Goal: Task Accomplishment & Management: Manage account settings

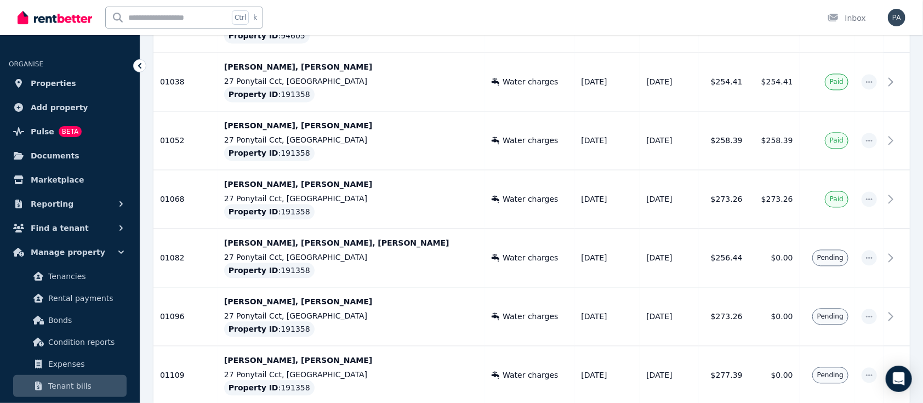
scroll to position [1151, 0]
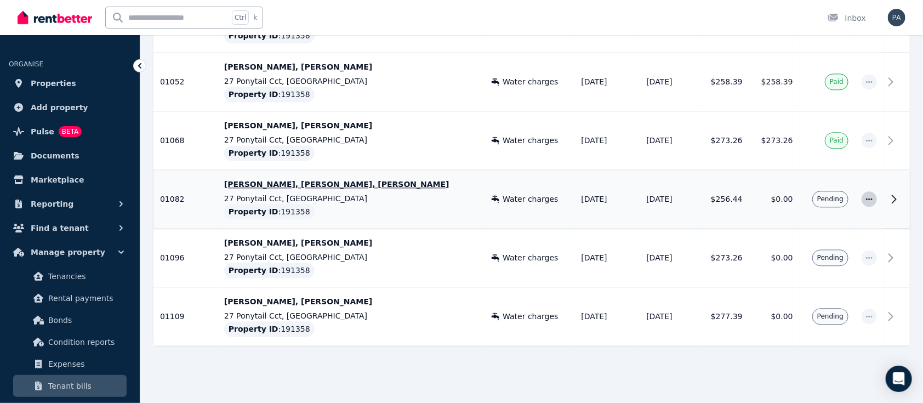
click at [868, 199] on icon "button" at bounding box center [869, 199] width 9 height 8
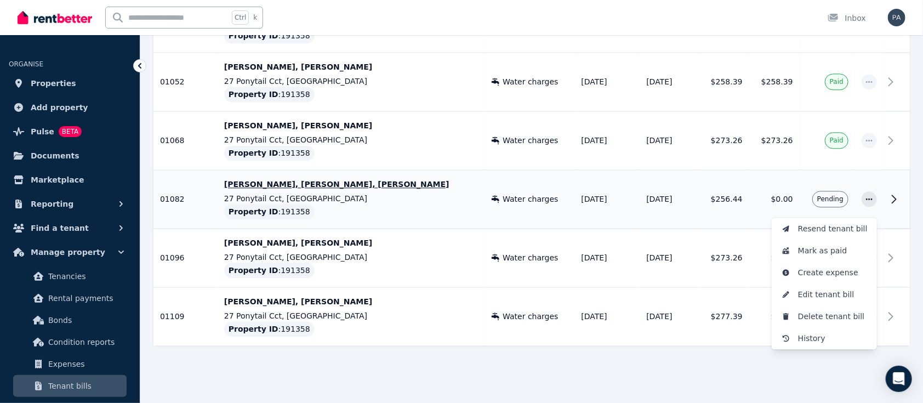
click at [896, 196] on icon at bounding box center [893, 198] width 13 height 13
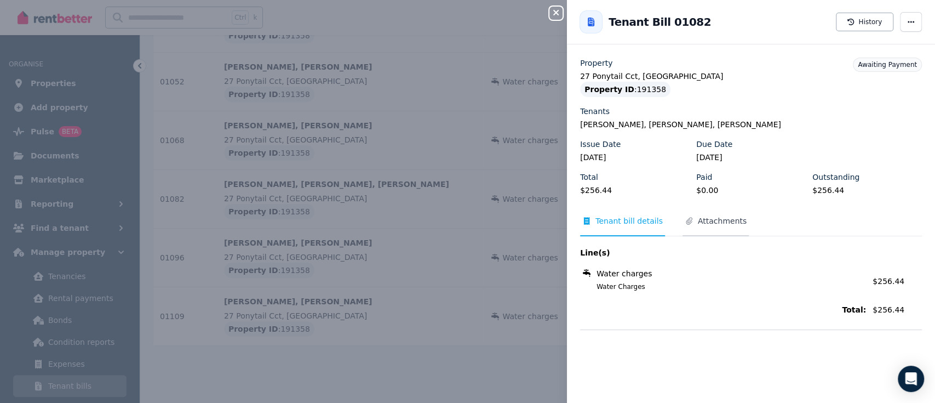
click at [705, 221] on span "Attachments" at bounding box center [722, 220] width 49 height 11
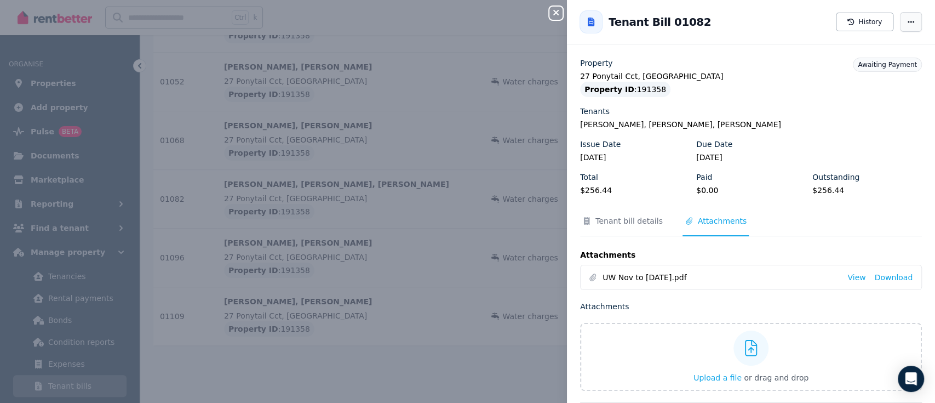
click at [907, 20] on icon "button" at bounding box center [911, 22] width 9 height 8
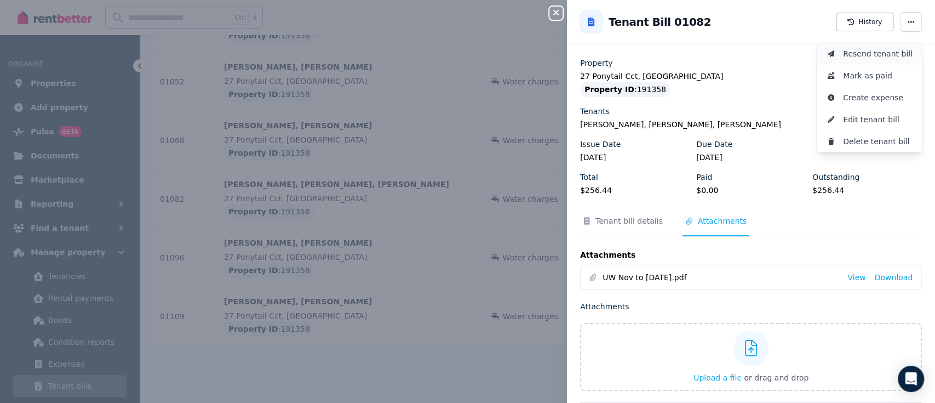
click at [863, 56] on span "Resend tenant bill" at bounding box center [878, 53] width 70 height 13
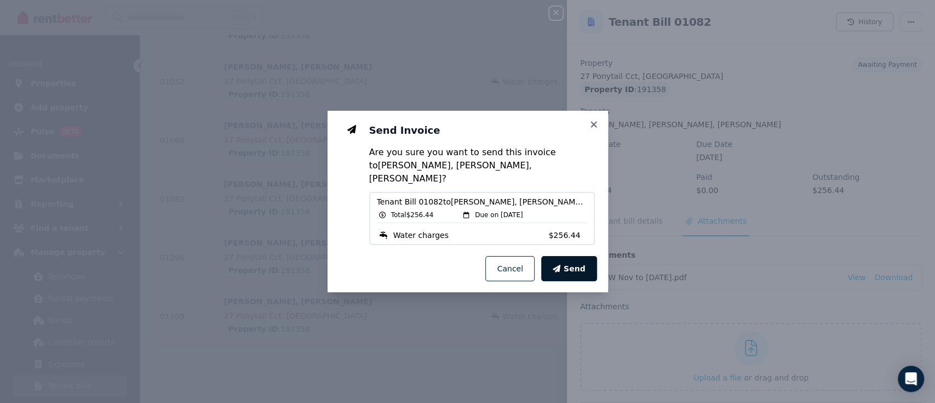
click at [577, 263] on span "Send" at bounding box center [575, 268] width 22 height 11
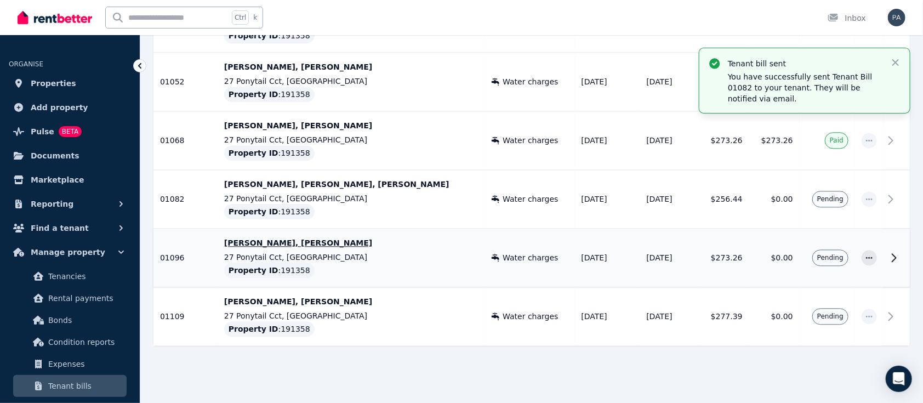
click at [891, 256] on icon at bounding box center [893, 257] width 13 height 13
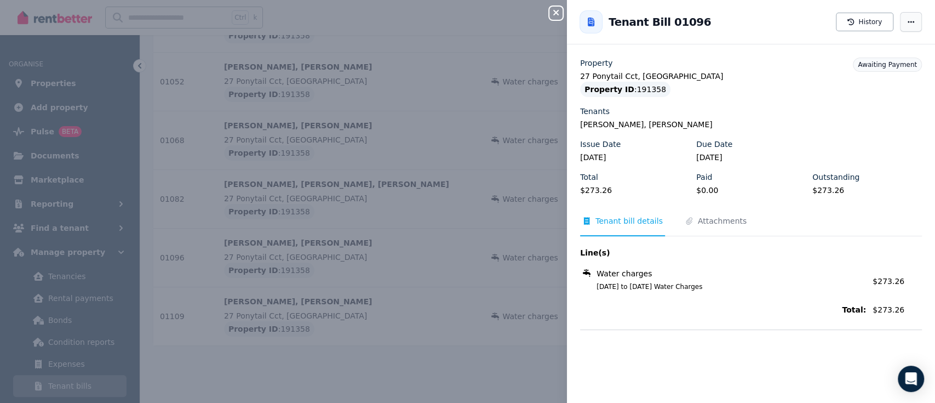
click at [908, 21] on icon "button" at bounding box center [911, 22] width 7 height 2
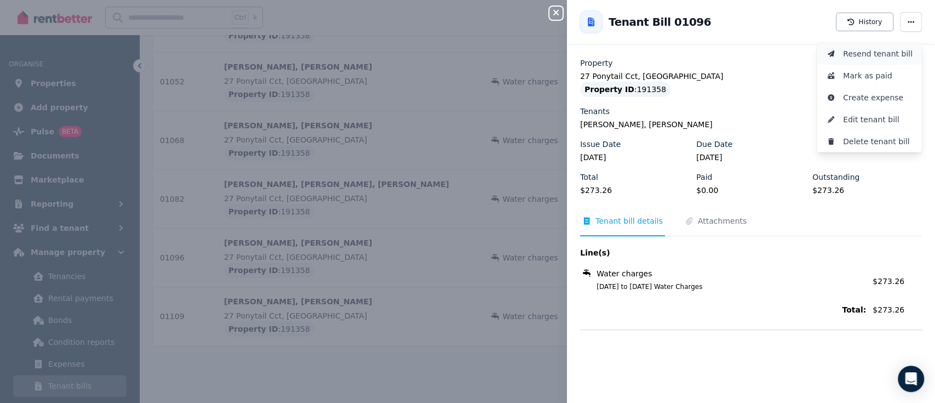
click at [859, 55] on span "Resend tenant bill" at bounding box center [878, 53] width 70 height 13
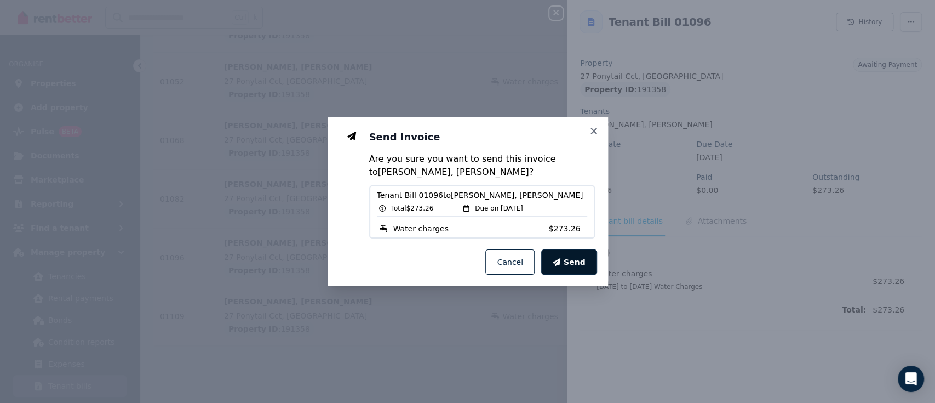
click at [573, 265] on span "Send" at bounding box center [575, 261] width 22 height 11
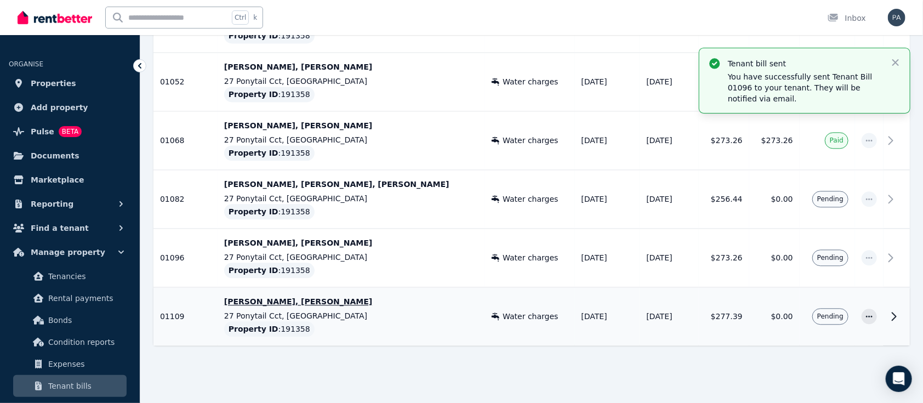
click at [893, 313] on icon at bounding box center [893, 316] width 13 height 13
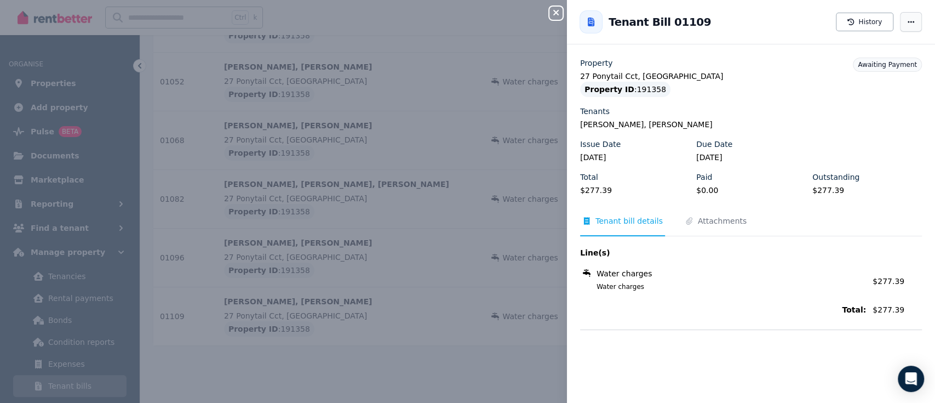
click at [907, 23] on icon "button" at bounding box center [911, 22] width 9 height 8
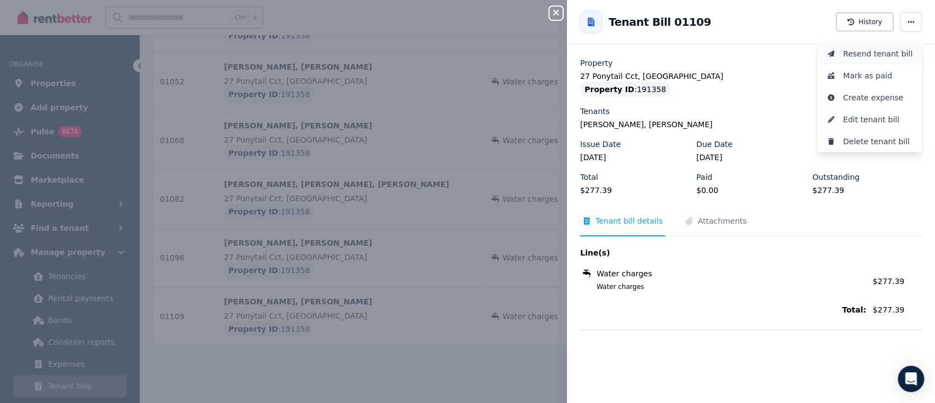
click at [864, 52] on span "Resend tenant bill" at bounding box center [878, 53] width 70 height 13
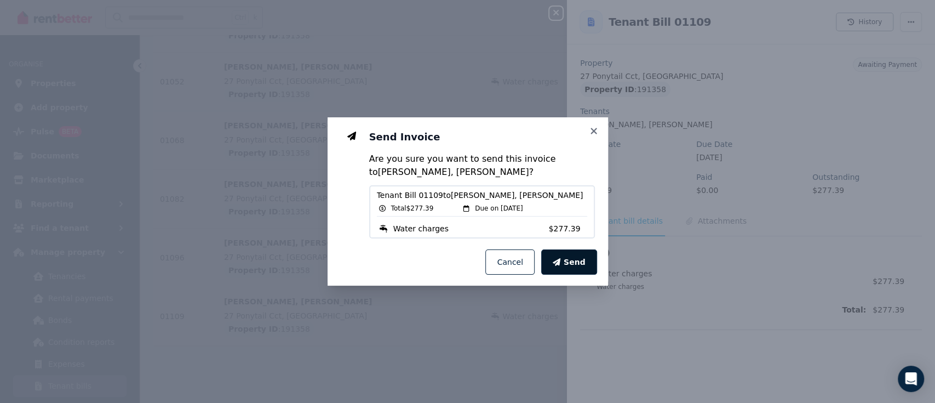
click at [580, 263] on span "Send" at bounding box center [575, 261] width 22 height 11
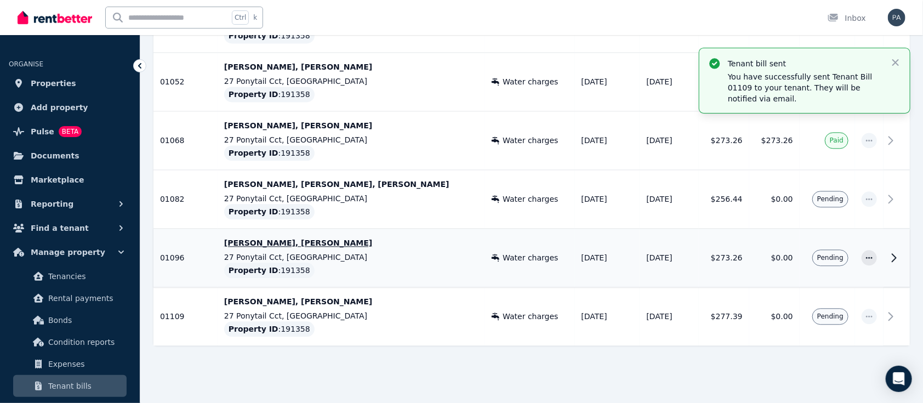
click at [305, 242] on p "[PERSON_NAME], [PERSON_NAME]" at bounding box center [351, 242] width 254 height 11
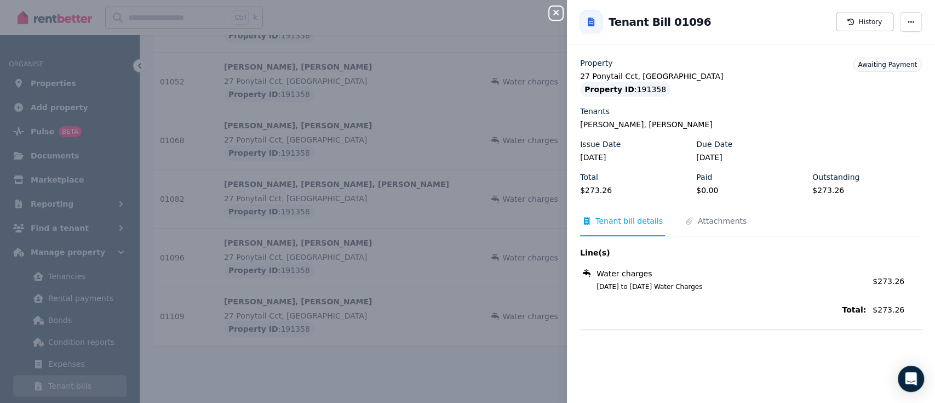
click at [635, 122] on legend "[PERSON_NAME], [PERSON_NAME]" at bounding box center [751, 124] width 342 height 11
click at [556, 17] on icon "button" at bounding box center [556, 12] width 13 height 9
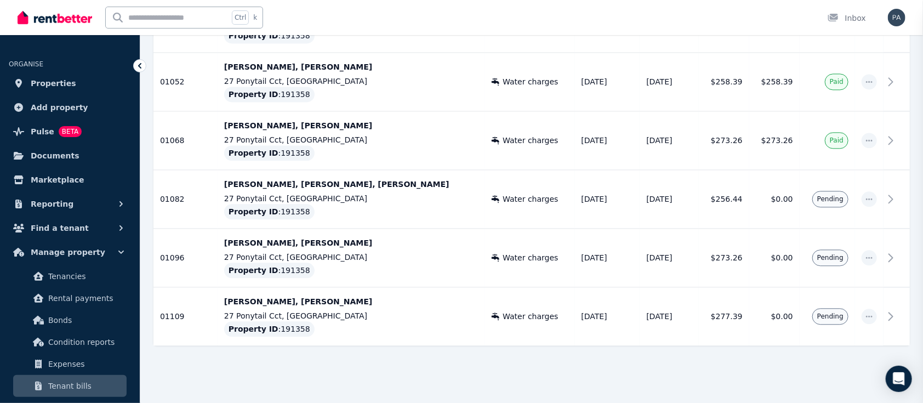
click at [556, 17] on div "Close panel" at bounding box center [461, 201] width 923 height 403
click at [894, 256] on icon at bounding box center [893, 257] width 13 height 13
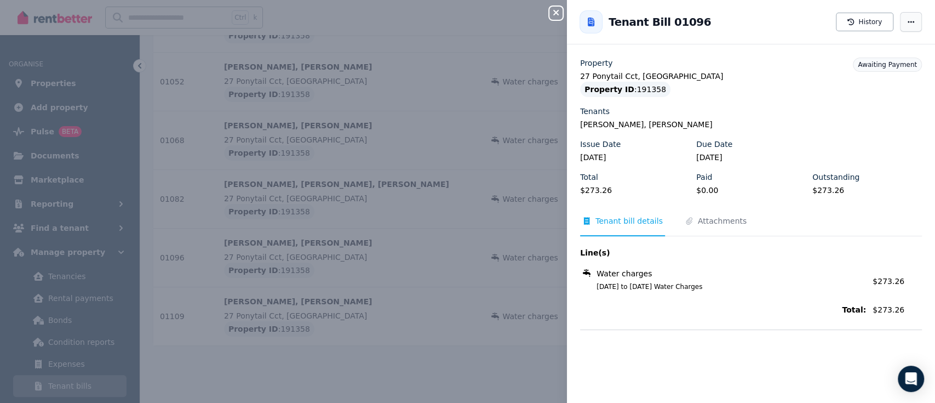
click at [907, 24] on icon "button" at bounding box center [911, 22] width 9 height 8
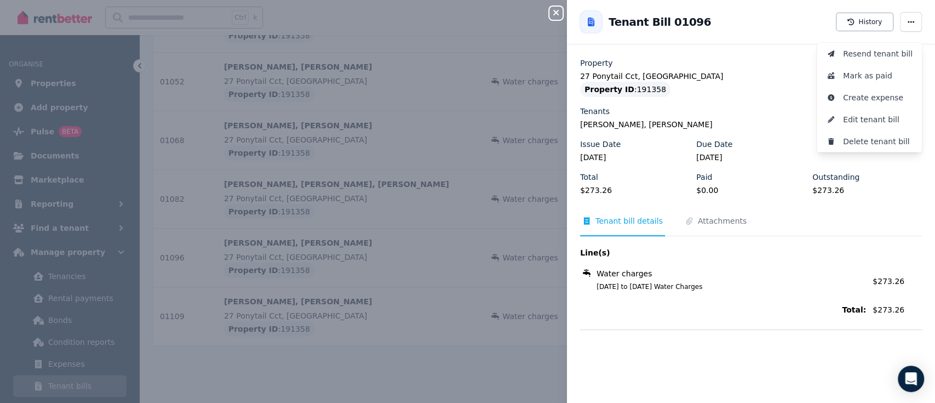
click at [587, 22] on icon at bounding box center [591, 22] width 11 height 9
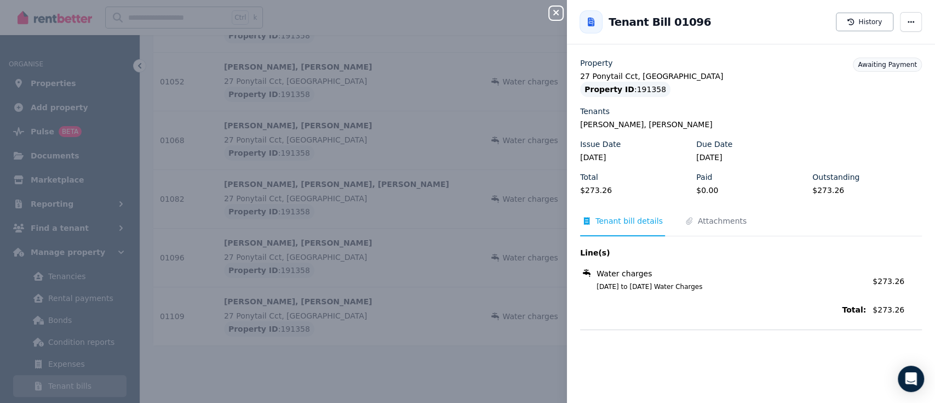
click at [557, 13] on icon "button" at bounding box center [556, 12] width 5 height 5
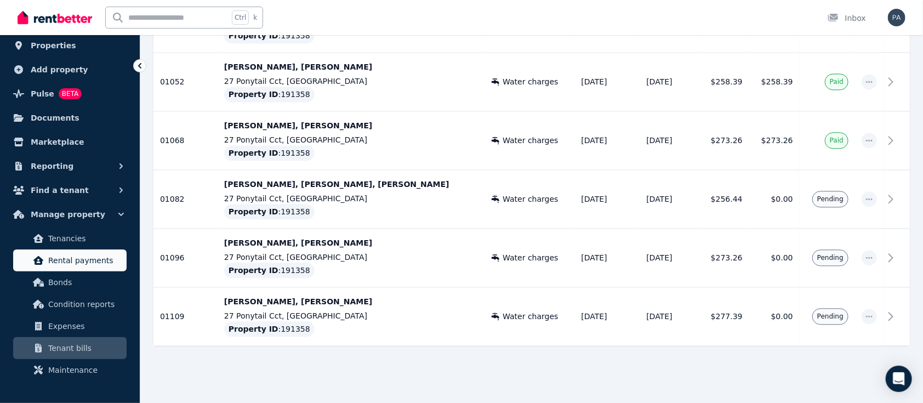
scroll to position [37, 0]
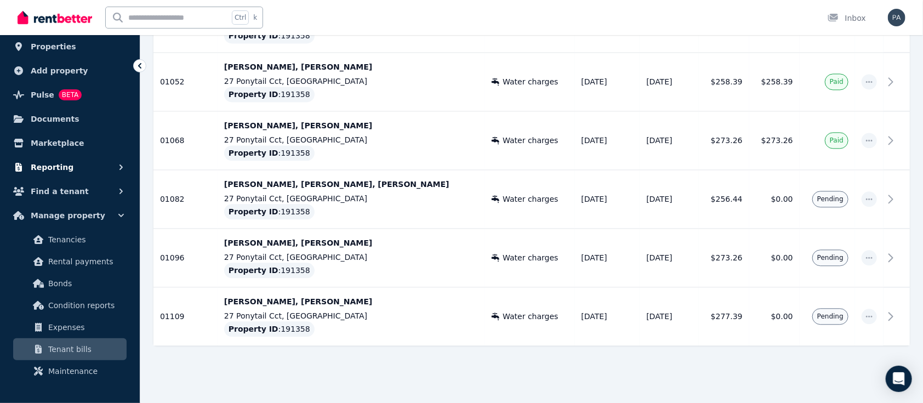
click at [57, 167] on span "Reporting" at bounding box center [52, 167] width 43 height 13
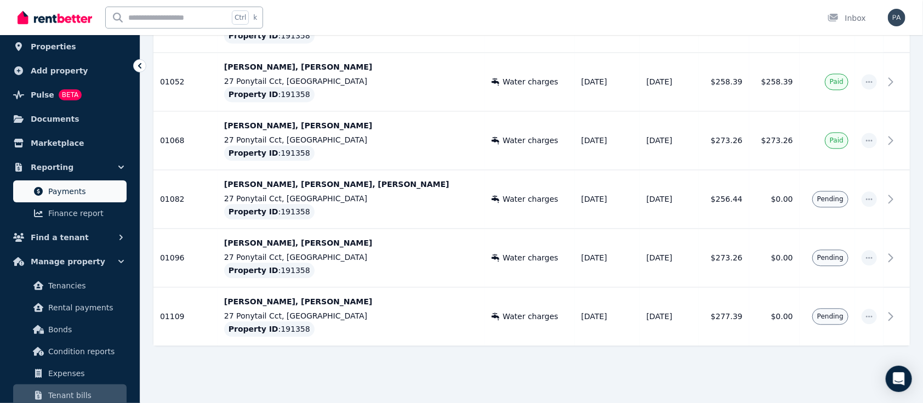
click at [67, 193] on span "Payments" at bounding box center [85, 191] width 74 height 13
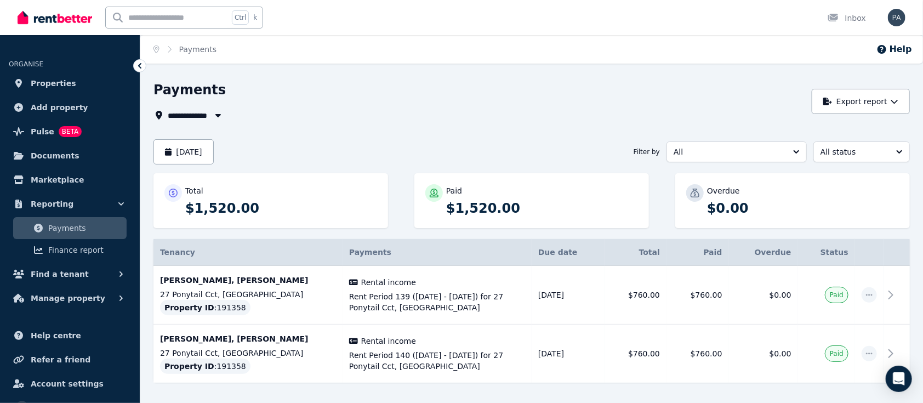
scroll to position [38, 0]
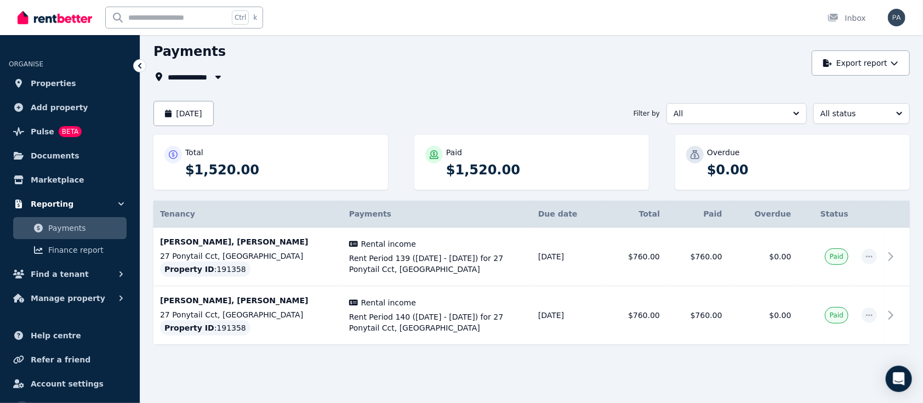
click at [53, 202] on span "Reporting" at bounding box center [52, 203] width 43 height 13
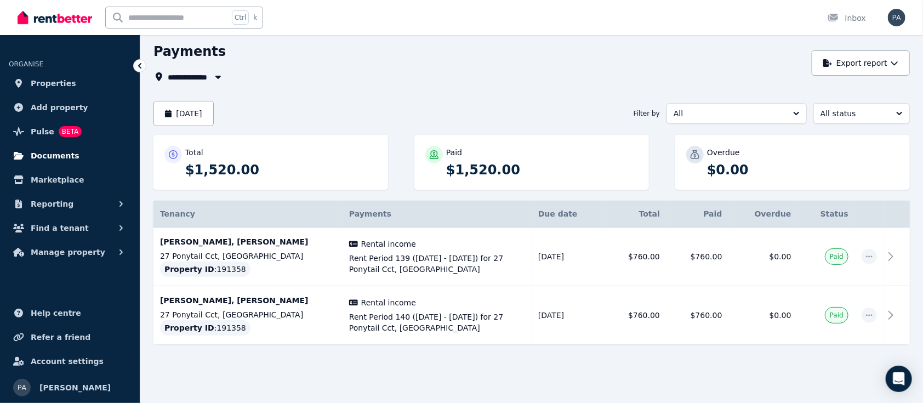
click at [52, 157] on span "Documents" at bounding box center [55, 155] width 49 height 13
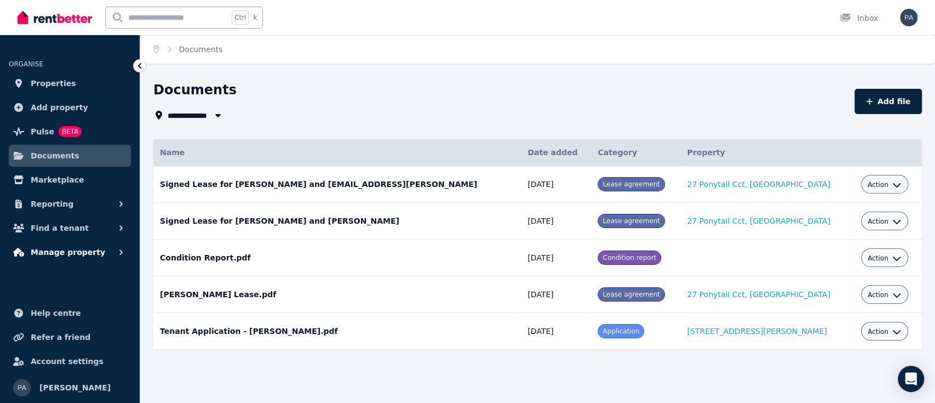
click at [119, 254] on icon "button" at bounding box center [120, 251] width 3 height 5
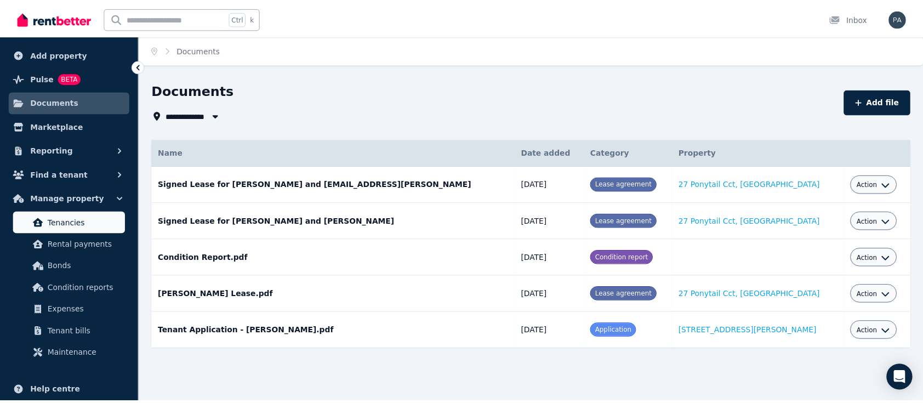
scroll to position [84, 0]
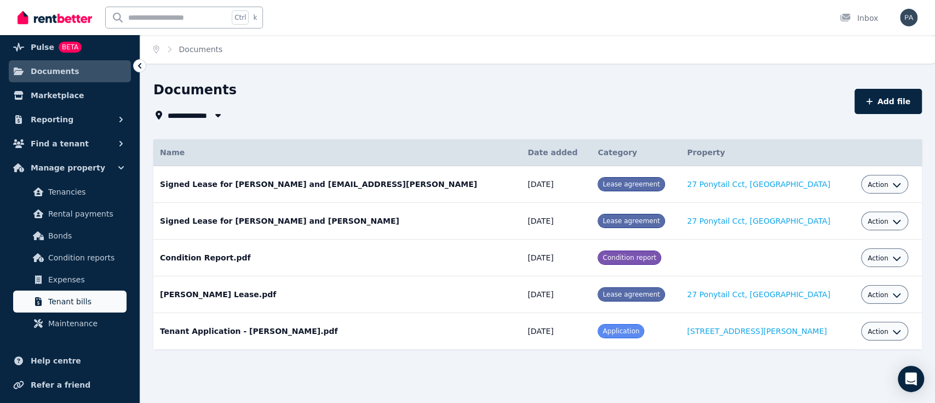
click at [67, 302] on span "Tenant bills" at bounding box center [85, 301] width 74 height 13
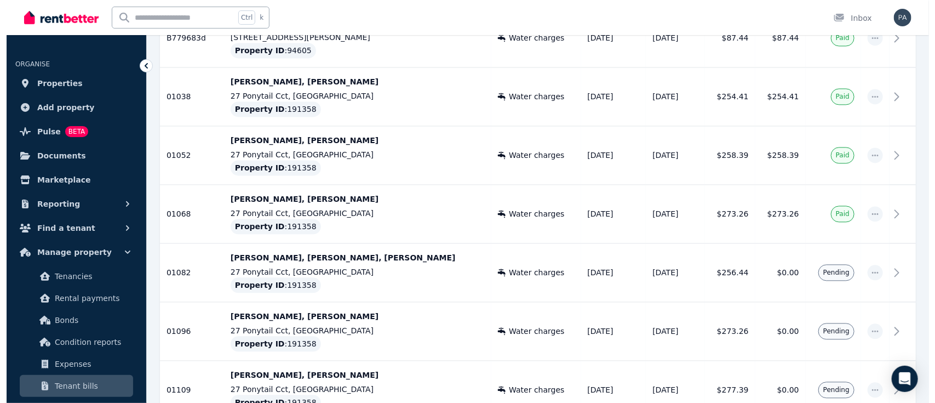
scroll to position [1151, 0]
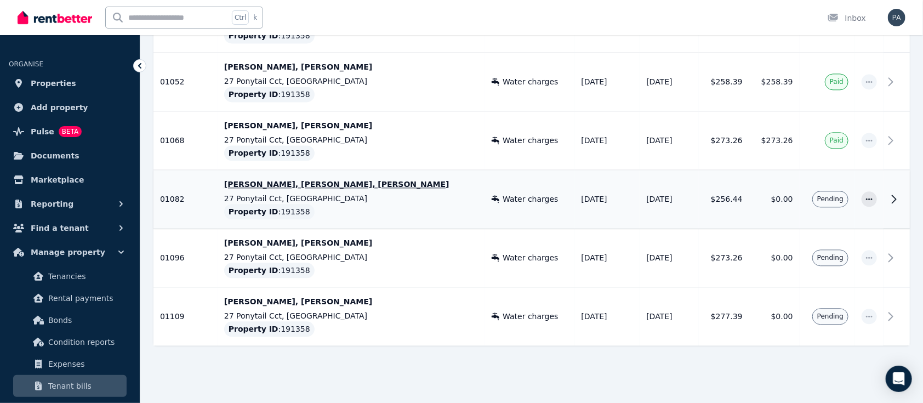
click at [168, 197] on span "01082" at bounding box center [172, 199] width 25 height 9
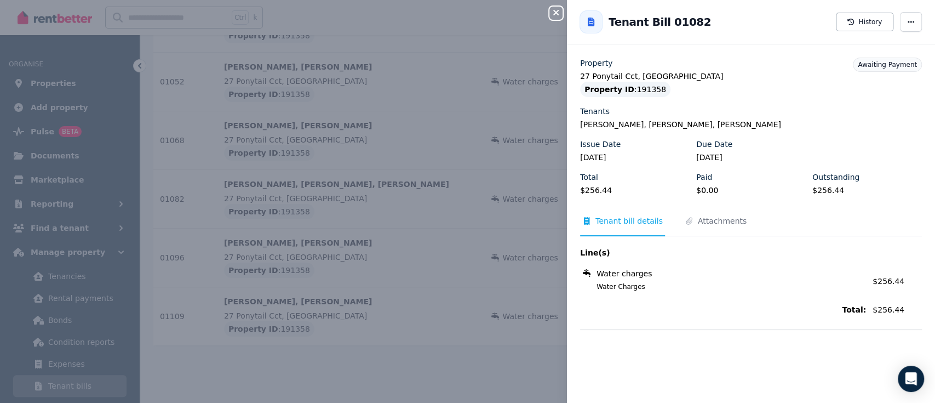
click at [557, 14] on icon "button" at bounding box center [556, 12] width 5 height 5
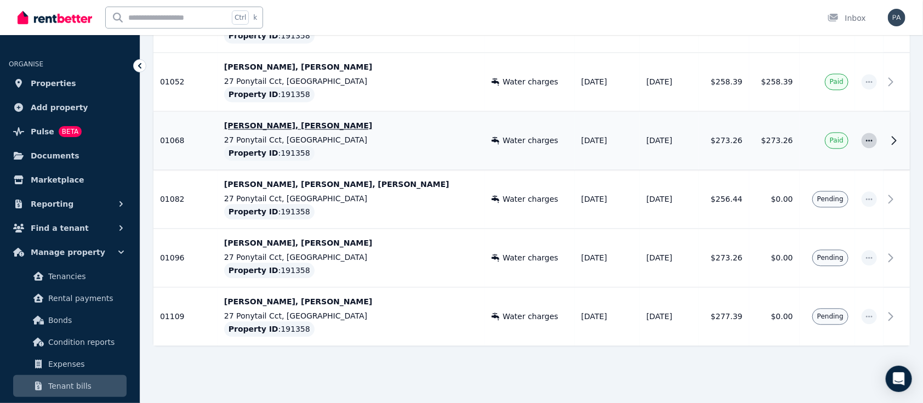
click at [871, 139] on icon "button" at bounding box center [869, 140] width 7 height 2
click at [894, 138] on icon at bounding box center [894, 140] width 4 height 8
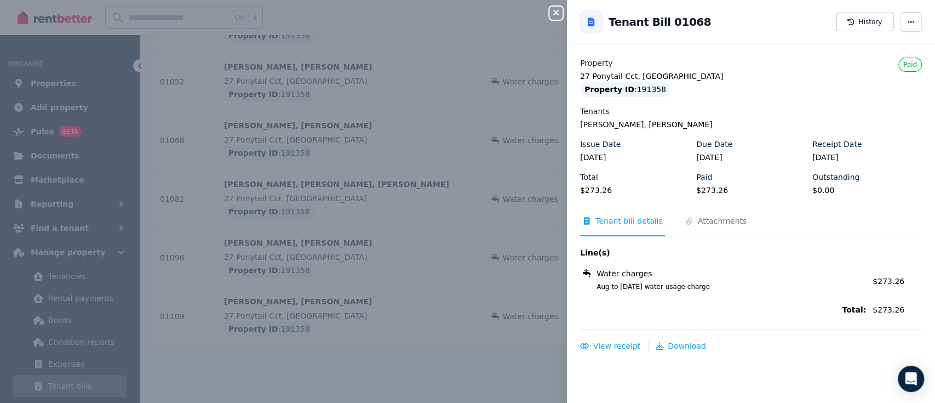
click at [400, 325] on div "Close panel Back to Tenant Bill 01068 History Property 27 Ponytail Cct, [GEOGRA…" at bounding box center [467, 201] width 935 height 403
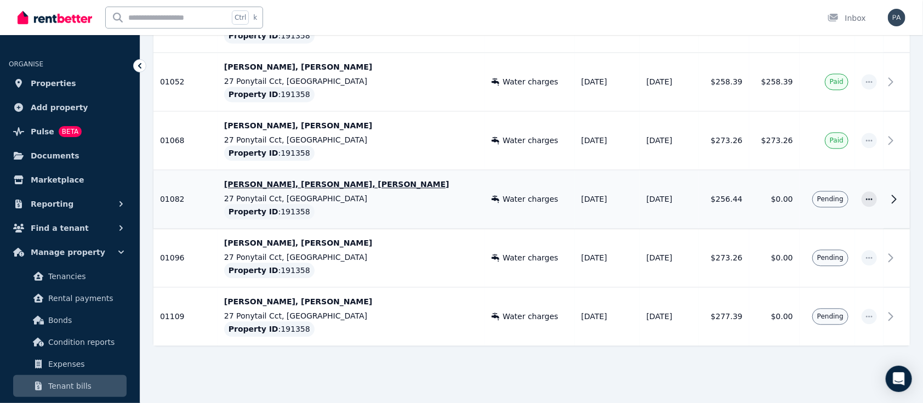
click at [893, 196] on icon at bounding box center [893, 198] width 13 height 13
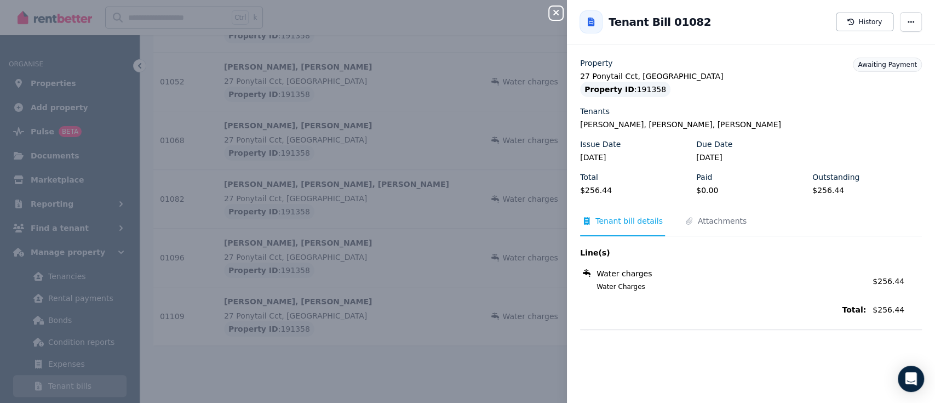
click at [457, 365] on div "Close panel Back to Tenant Bill 01082 History Property 27 Ponytail Cct, [GEOGRA…" at bounding box center [467, 201] width 935 height 403
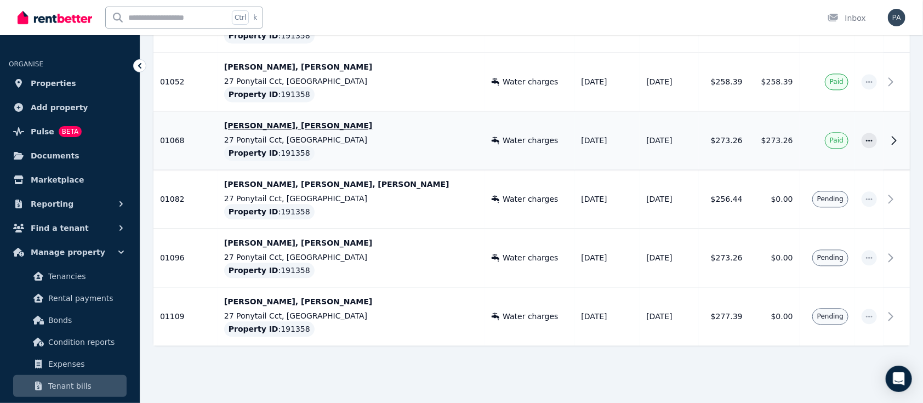
click at [894, 140] on icon at bounding box center [893, 140] width 13 height 13
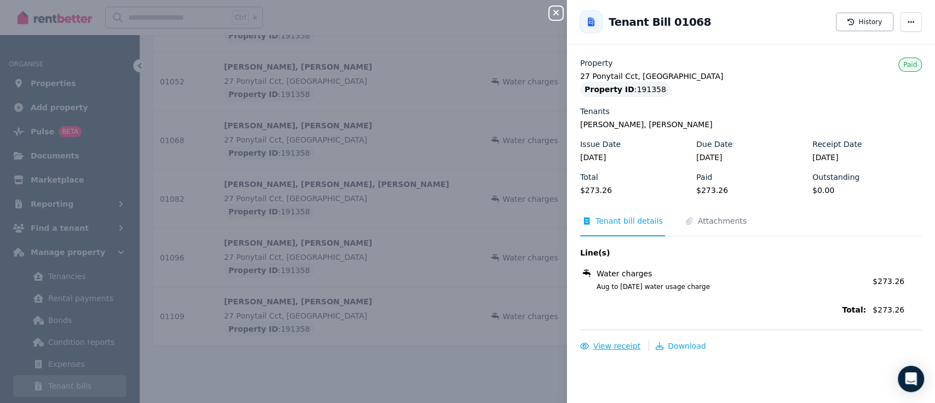
click at [609, 344] on span "View receipt" at bounding box center [617, 345] width 47 height 9
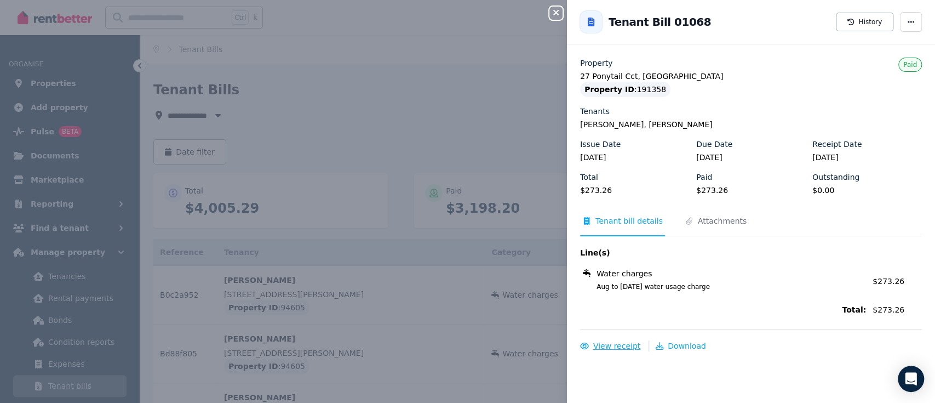
scroll to position [0, 0]
